Goal: Navigation & Orientation: Understand site structure

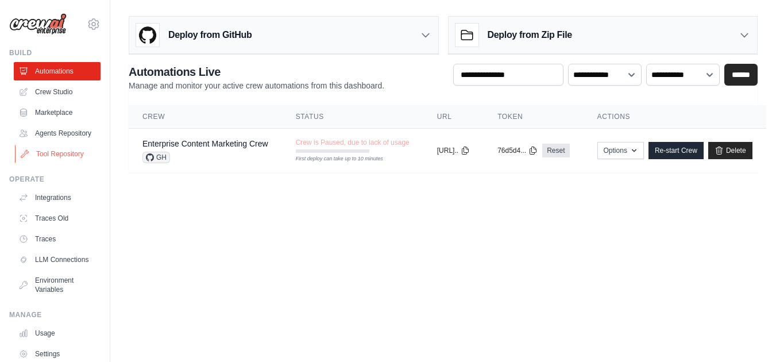
click at [71, 163] on link "Tool Repository" at bounding box center [58, 154] width 87 height 18
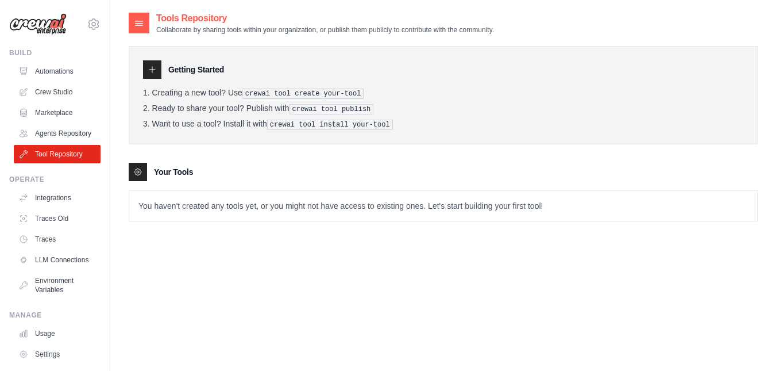
click at [454, 213] on p "You haven't created any tools yet, or you might not have access to existing one…" at bounding box center [443, 206] width 628 height 30
click at [454, 206] on p "You haven't created any tools yet, or you might not have access to existing one…" at bounding box center [443, 206] width 628 height 30
click at [137, 168] on icon at bounding box center [137, 171] width 7 height 7
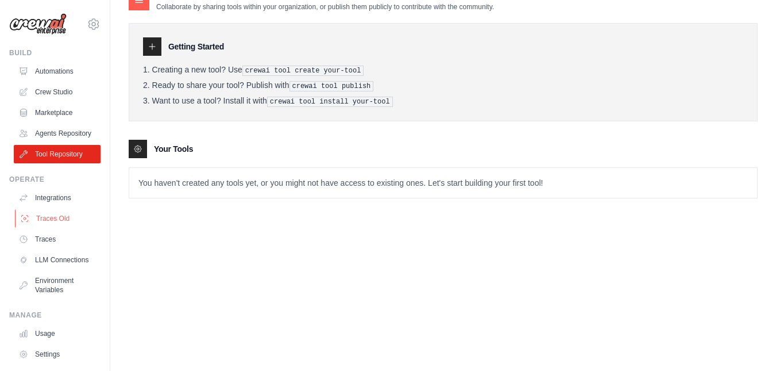
click at [55, 227] on link "Traces Old" at bounding box center [58, 218] width 87 height 18
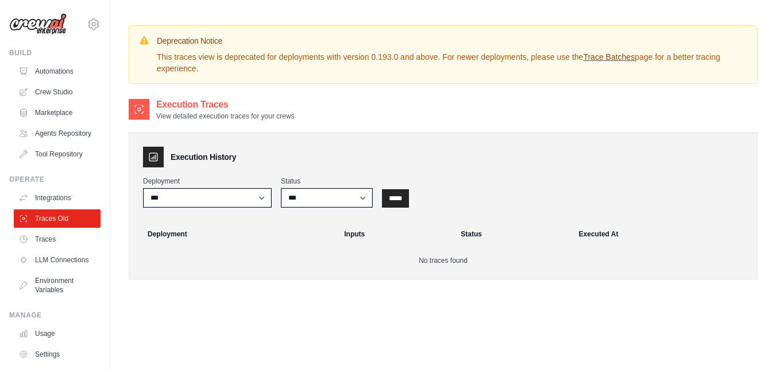
click at [49, 202] on link "Integrations" at bounding box center [57, 197] width 87 height 18
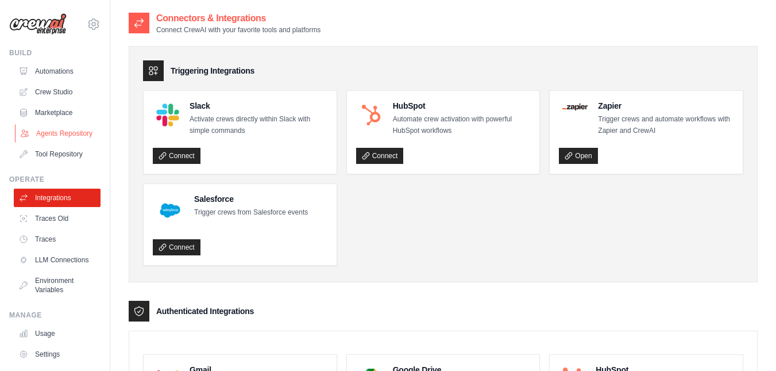
click at [44, 134] on link "Agents Repository" at bounding box center [58, 133] width 87 height 18
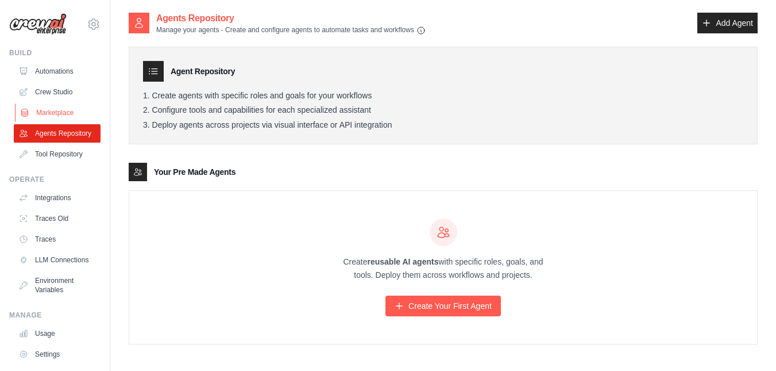
click at [56, 115] on link "Marketplace" at bounding box center [58, 112] width 87 height 18
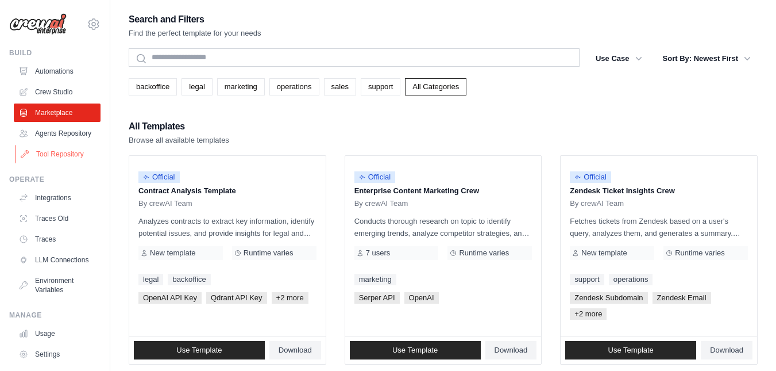
click at [71, 163] on link "Tool Repository" at bounding box center [58, 154] width 87 height 18
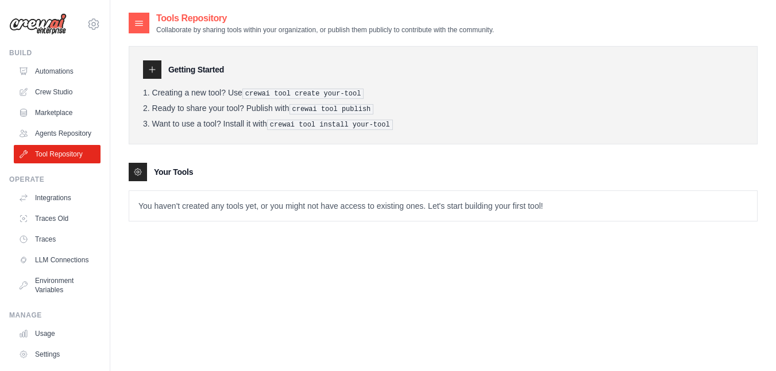
click at [71, 163] on link "Tool Repository" at bounding box center [57, 154] width 87 height 18
click at [180, 20] on h2 "Tools Repository" at bounding box center [325, 18] width 338 height 14
click at [87, 22] on icon at bounding box center [94, 24] width 14 height 14
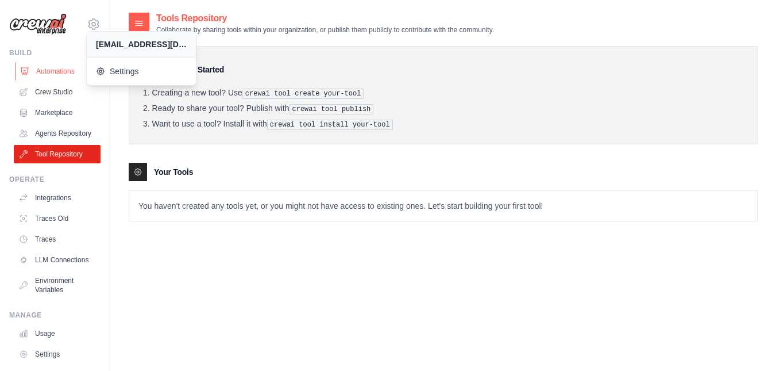
click at [41, 74] on link "Automations" at bounding box center [58, 71] width 87 height 18
